Goal: Information Seeking & Learning: Learn about a topic

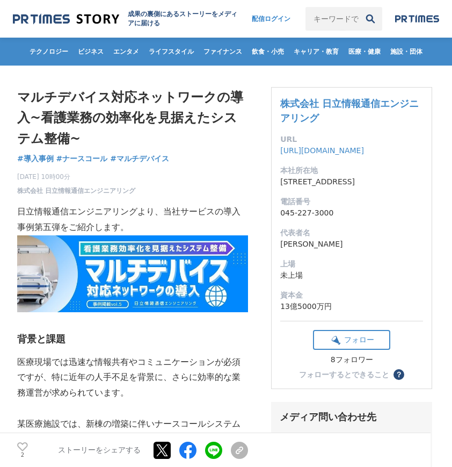
scroll to position [2903, 0]
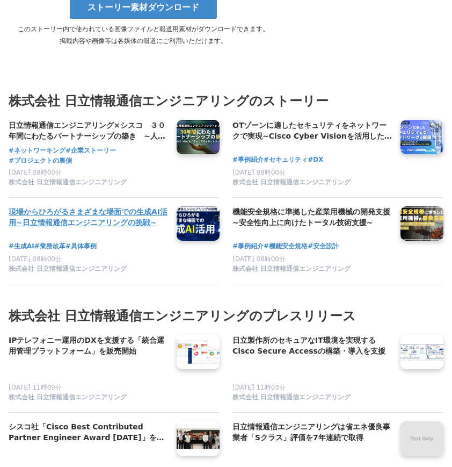
click at [65, 228] on h4 "現場からひろがるさまざまな場面での生成AI活用~日立情報通信エンジニアリングの挑戦~" at bounding box center [89, 217] width 160 height 22
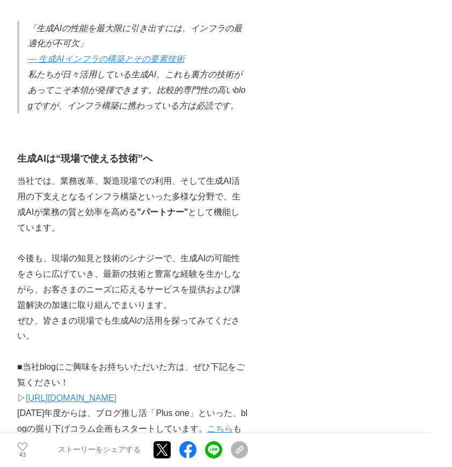
scroll to position [1540, 0]
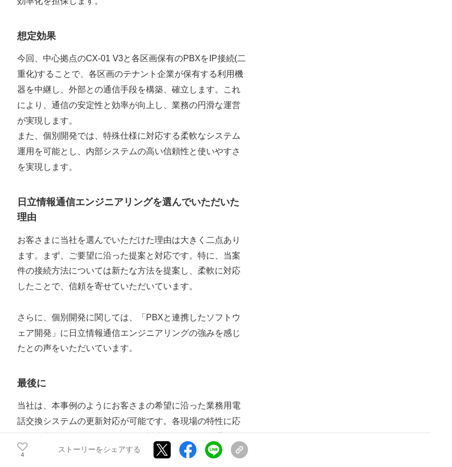
scroll to position [1254, 0]
